Goal: Task Accomplishment & Management: Manage account settings

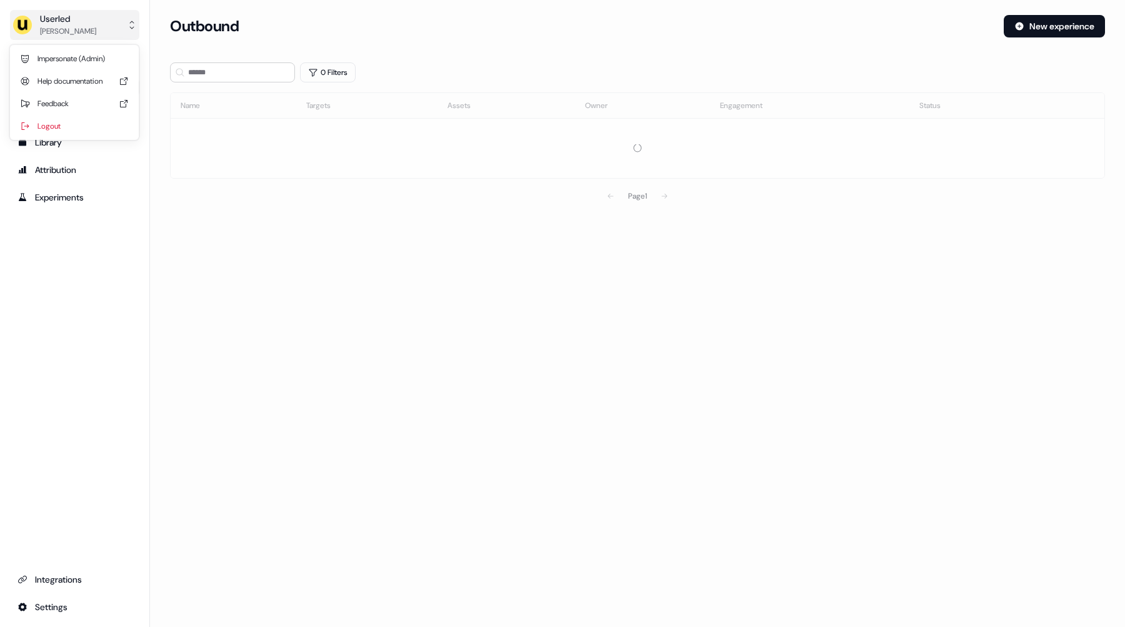
click at [94, 32] on button "Userled [PERSON_NAME]" at bounding box center [74, 25] width 129 height 30
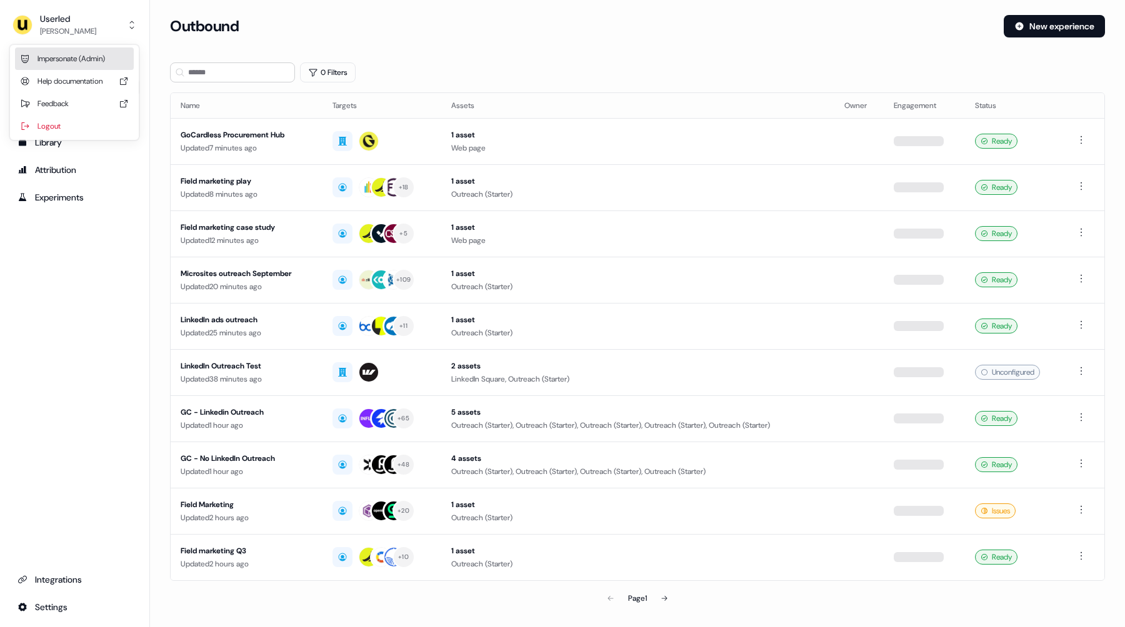
click at [99, 57] on div "Impersonate (Admin)" at bounding box center [74, 58] width 119 height 22
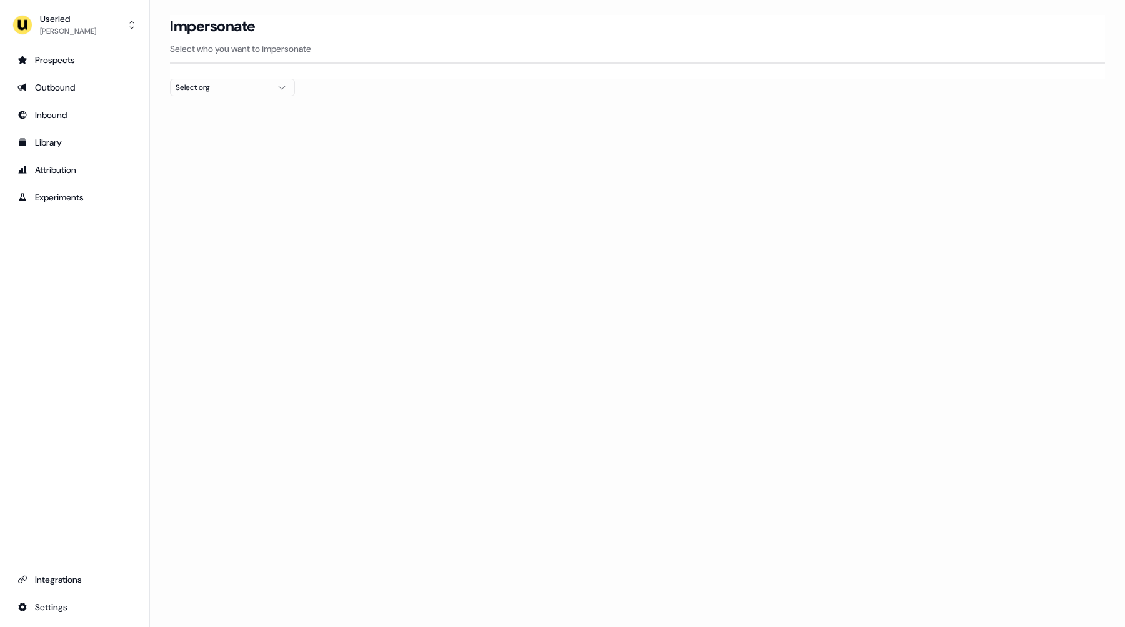
click at [206, 89] on div "Select org" at bounding box center [223, 87] width 94 height 12
type input "****"
click at [217, 132] on div "[PERSON_NAME] People" at bounding box center [233, 132] width 124 height 20
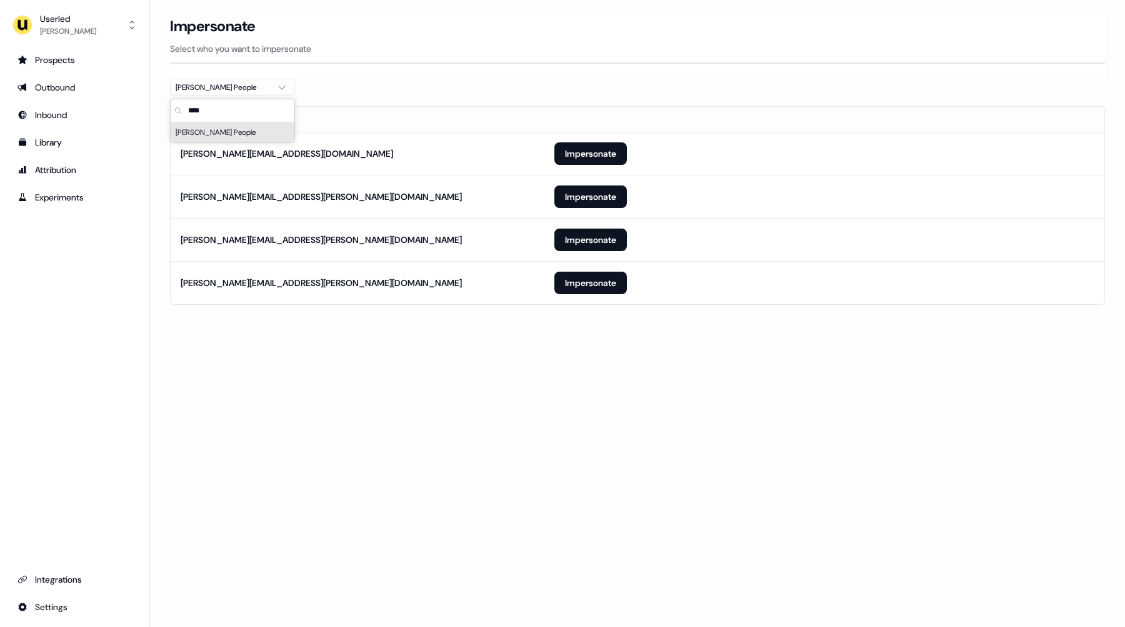
click at [483, 359] on div "Loading... Impersonate Select who you want to impersonate [PERSON_NAME] People …" at bounding box center [637, 313] width 975 height 627
click at [578, 284] on button "Impersonate" at bounding box center [590, 283] width 72 height 22
